Goal: Information Seeking & Learning: Compare options

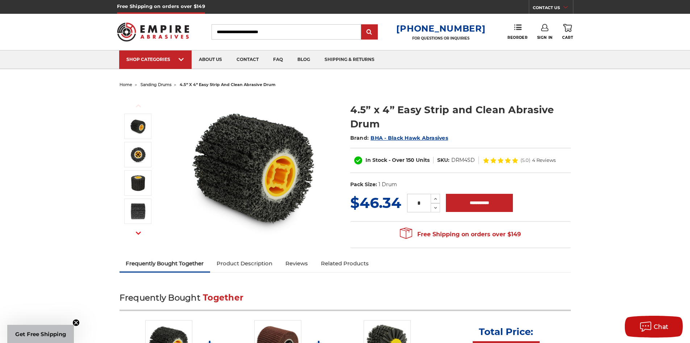
scroll to position [157, 0]
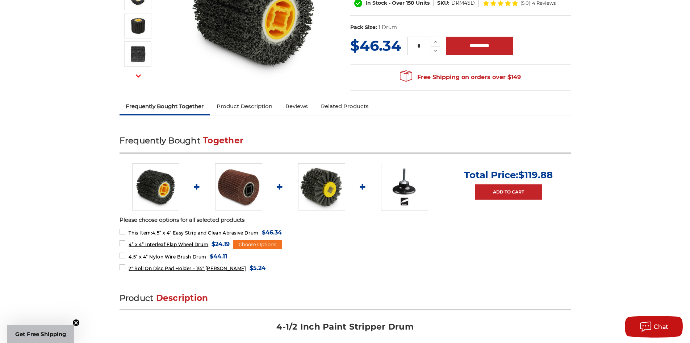
click at [315, 190] on img at bounding box center [321, 186] width 47 height 47
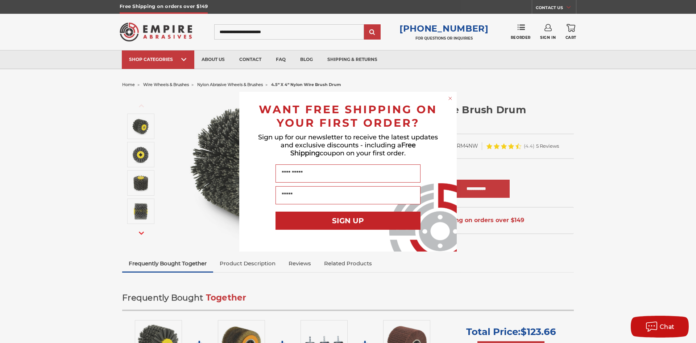
click at [449, 97] on circle "Close dialog" at bounding box center [450, 98] width 7 height 7
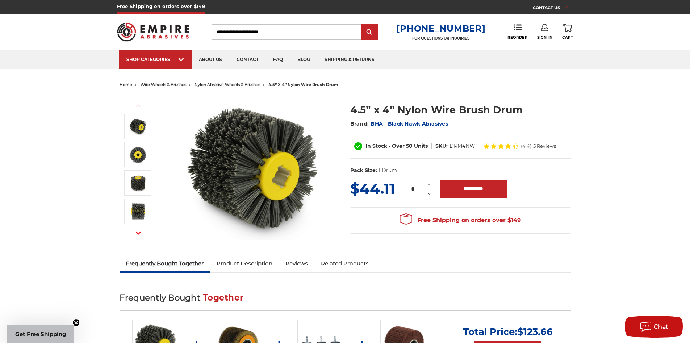
scroll to position [157, 0]
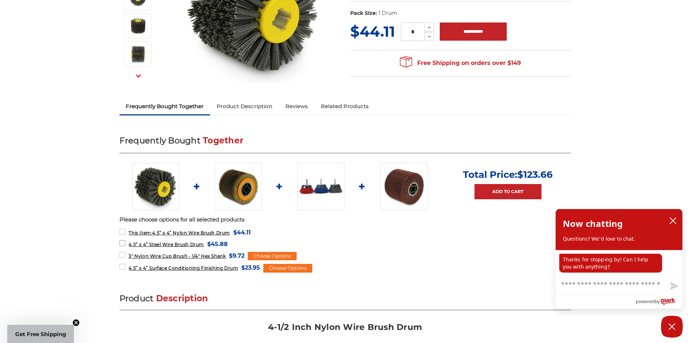
click at [179, 244] on span "4.5” x 4” Steel Wire Brush Drum" at bounding box center [166, 243] width 75 height 5
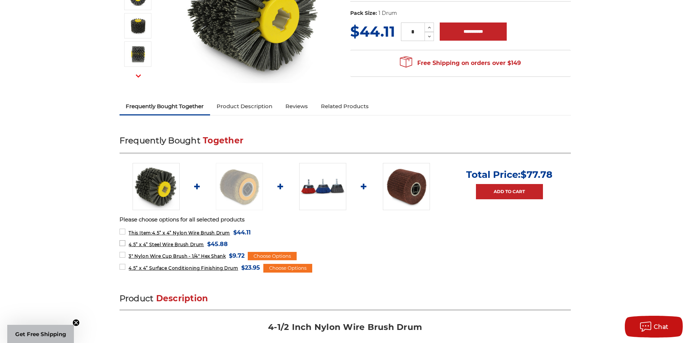
click at [178, 244] on span "4.5” x 4” Steel Wire Brush Drum" at bounding box center [166, 243] width 75 height 5
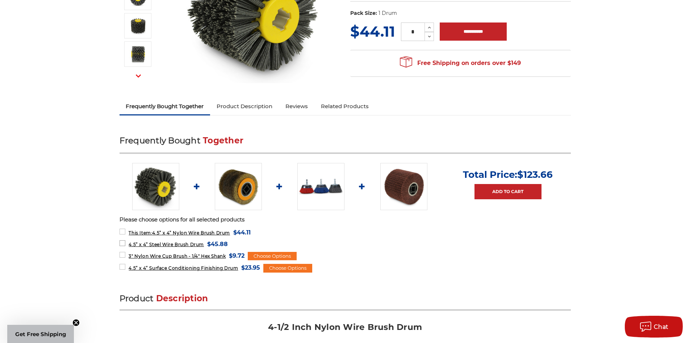
scroll to position [0, 0]
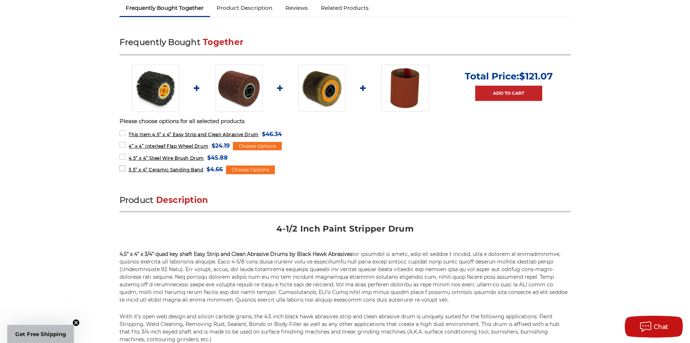
scroll to position [157, 0]
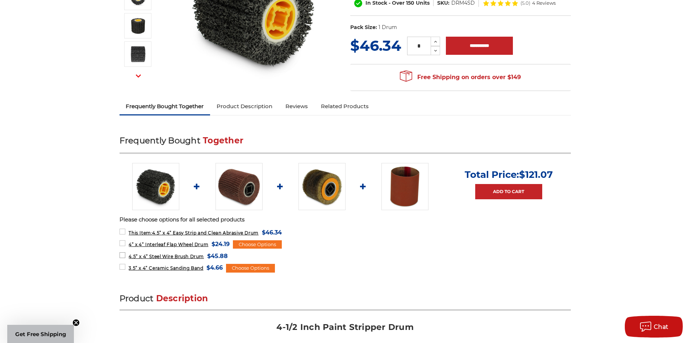
click at [177, 256] on span "4.5” x 4” Steel Wire Brush Drum" at bounding box center [166, 255] width 75 height 5
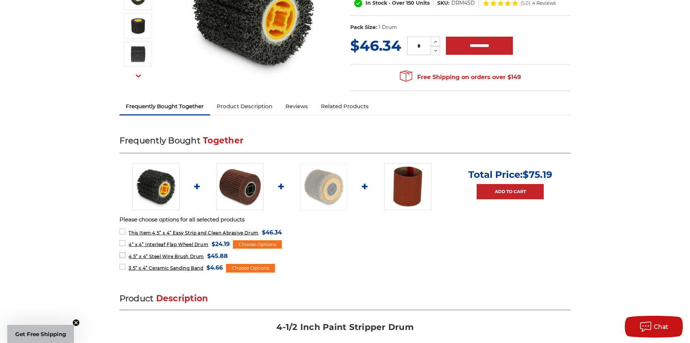
click at [177, 256] on span "4.5” x 4” Steel Wire Brush Drum" at bounding box center [166, 255] width 75 height 5
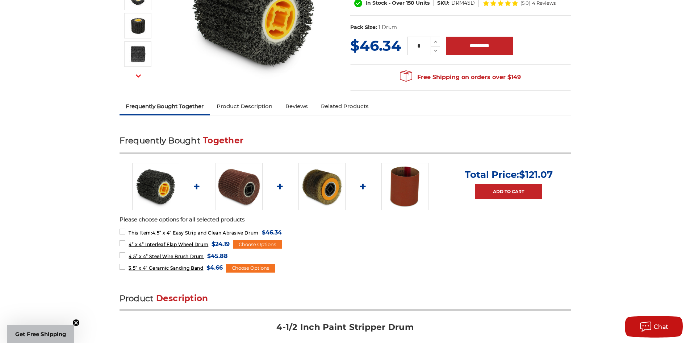
click at [331, 196] on img at bounding box center [322, 186] width 47 height 47
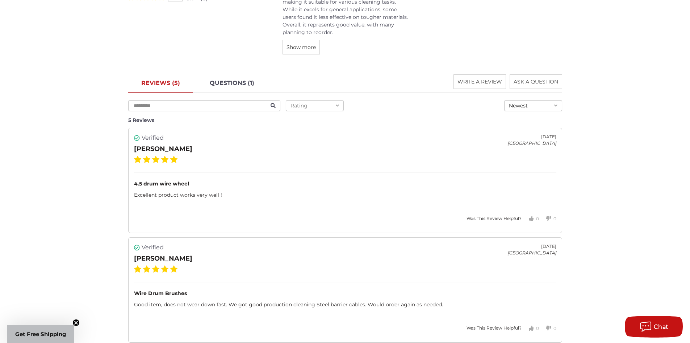
scroll to position [785, 0]
